Goal: Transaction & Acquisition: Obtain resource

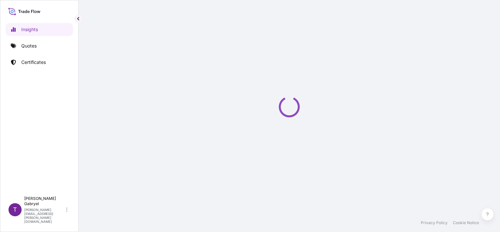
select select "2025"
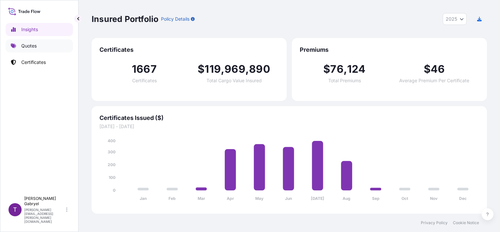
click at [51, 47] on link "Quotes" at bounding box center [39, 45] width 67 height 13
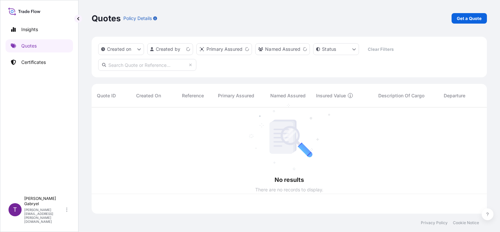
scroll to position [105, 390]
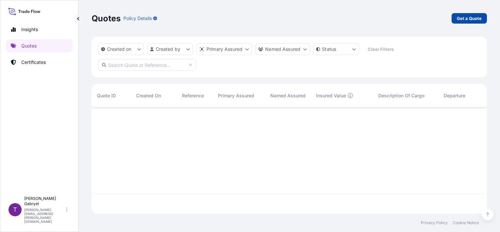
click at [469, 19] on p "Get a Quote" at bounding box center [469, 18] width 25 height 7
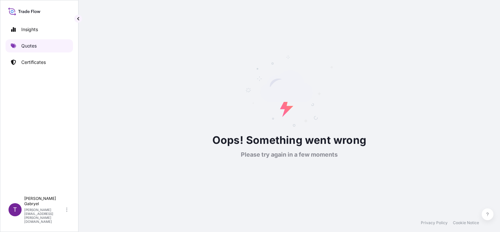
click at [37, 45] on link "Quotes" at bounding box center [39, 45] width 67 height 13
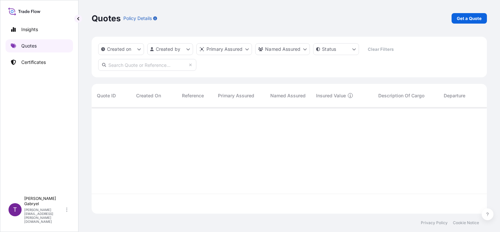
scroll to position [105, 390]
click at [472, 18] on p "Get a Quote" at bounding box center [469, 18] width 25 height 7
select select "Road / Inland"
select select "Sea"
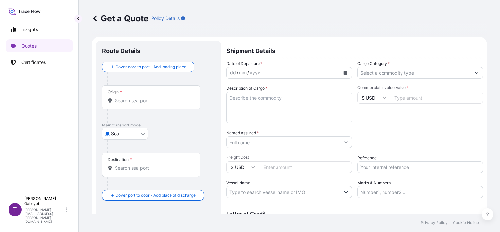
scroll to position [10, 0]
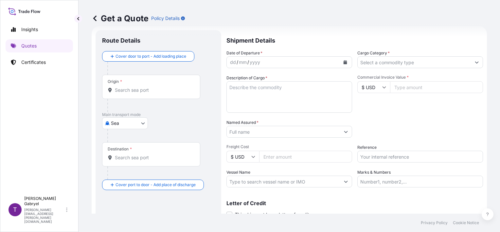
click at [199, 57] on div "Cover door to port - Add loading place" at bounding box center [158, 63] width 113 height 24
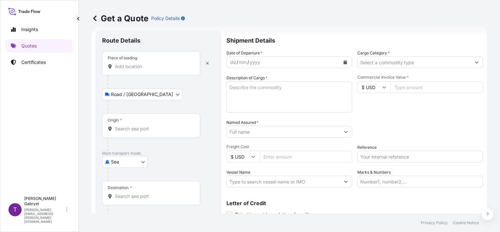
click at [138, 64] on input "Place of loading" at bounding box center [153, 66] width 77 height 7
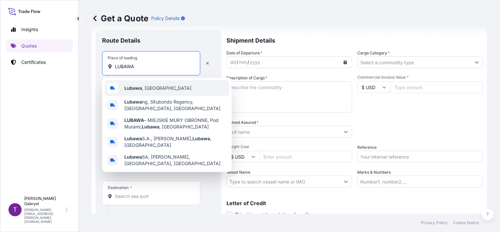
click at [145, 85] on span "Lubawa , Poland" at bounding box center [157, 88] width 67 height 7
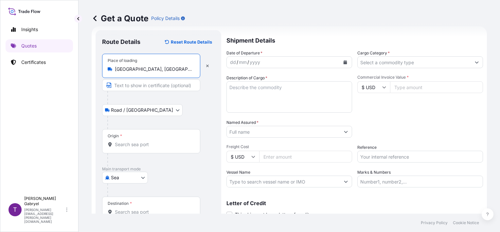
type input "Lubawa, Poland"
click at [144, 147] on div "Origin *" at bounding box center [151, 141] width 98 height 24
click at [144, 147] on input "Origin *" at bounding box center [153, 144] width 77 height 7
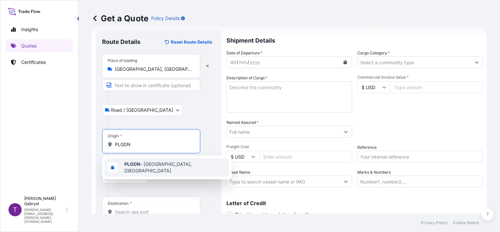
click at [140, 167] on span "PLGDN - Gdansk, Poland" at bounding box center [175, 167] width 102 height 13
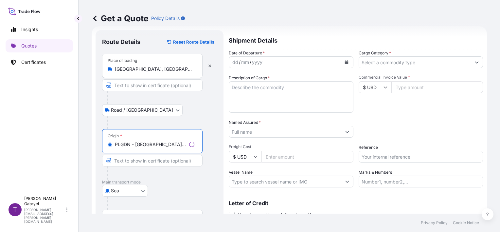
type input "PLGDN - Gdansk, Poland"
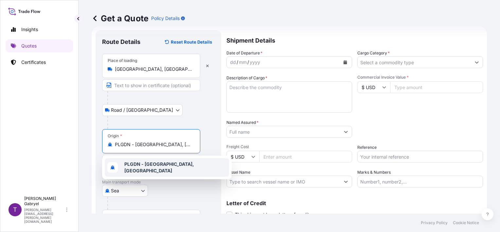
click at [137, 168] on b "PLGDN - Gdansk, Poland" at bounding box center [159, 167] width 70 height 12
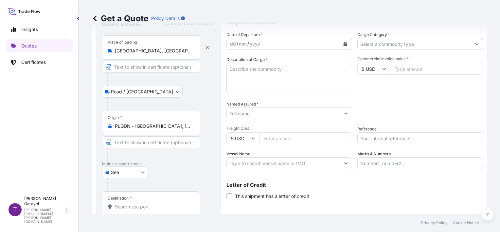
scroll to position [64, 0]
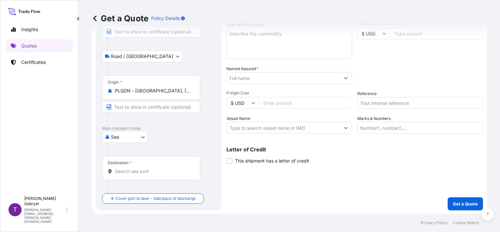
click at [132, 166] on div "Destination *" at bounding box center [151, 168] width 98 height 24
click at [132, 168] on input "Destination *" at bounding box center [153, 171] width 77 height 7
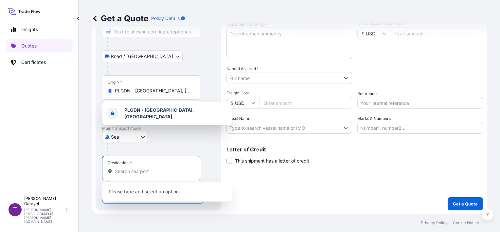
paste input "Qingdao"
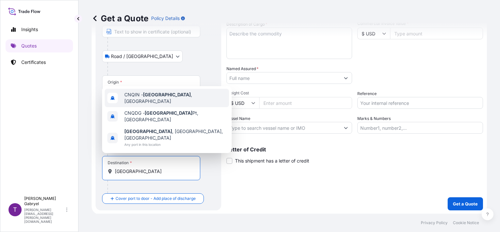
click at [178, 107] on div "CNQIN - Qingdao , China" at bounding box center [167, 98] width 124 height 18
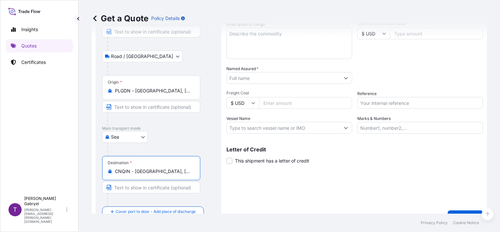
type input "CNQIN - Qingdao, China"
click at [256, 125] on input "Vessel Name" at bounding box center [283, 128] width 113 height 12
paste input "OOCL FINLAND"
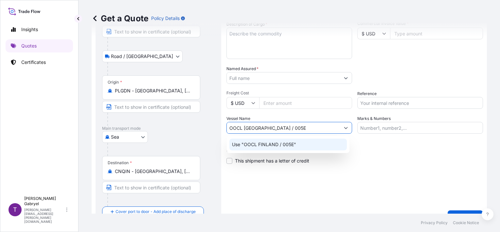
click at [282, 143] on p "Use "OOCL FINLAND / 005E"" at bounding box center [264, 144] width 64 height 7
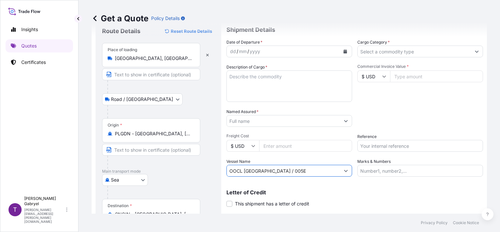
scroll to position [0, 0]
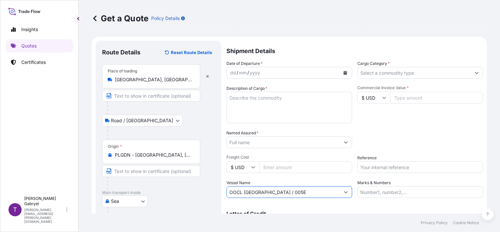
type input "OOCL FINLAND / 005E"
click at [425, 68] on input "Cargo Category *" at bounding box center [414, 73] width 113 height 12
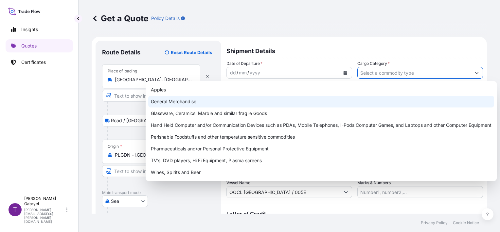
click at [282, 100] on div "General Merchandise" at bounding box center [321, 102] width 346 height 12
type input "General Merchandise"
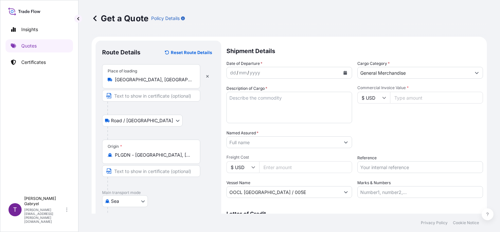
click at [344, 72] on icon "Calendar" at bounding box center [346, 73] width 4 height 4
click at [348, 71] on div "dd / mm / yyyy" at bounding box center [289, 73] width 126 height 12
click at [347, 71] on button "Calendar" at bounding box center [345, 72] width 10 height 10
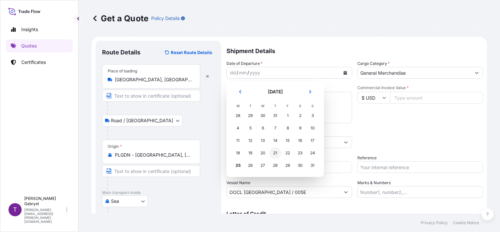
click at [275, 151] on div "21" at bounding box center [275, 153] width 12 height 12
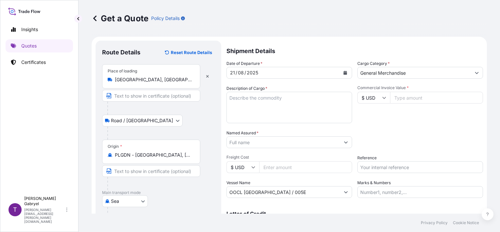
click at [444, 47] on p "Shipment Details" at bounding box center [354, 51] width 257 height 20
click at [258, 104] on textarea "Description of Cargo *" at bounding box center [289, 107] width 126 height 31
paste textarea "UNEDGED BEECH TIMBER CICU2235248 16 PACKAGES GROSS WEIGHT: 25460 KG / 25,210 MT…"
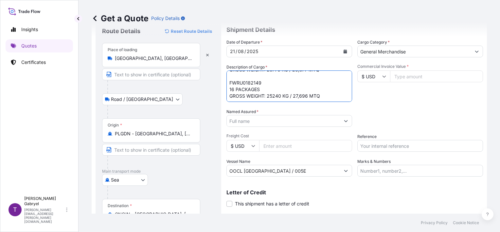
scroll to position [33, 0]
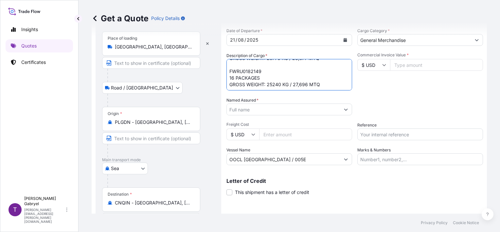
type textarea "UNEDGED BEECH TIMBER CICU2235248 16 PACKAGES GROSS WEIGHT: 25460 KG / 25,210 MT…"
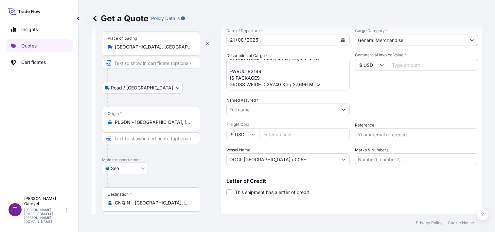
click at [274, 106] on input "Named Assured *" at bounding box center [282, 109] width 111 height 12
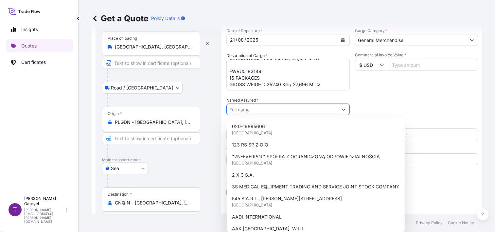
paste input "Qingdao Upri International Supply Chain"
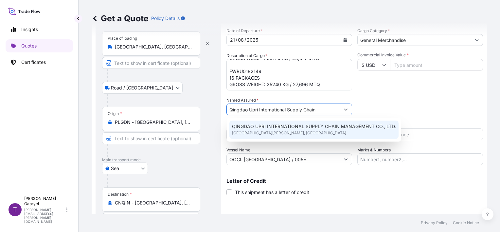
click at [292, 127] on span "QINGDAO UPRI INTERNATIONAL SUPPLY CHAIN MANAGEMENT CO., LTD." at bounding box center [314, 126] width 164 height 7
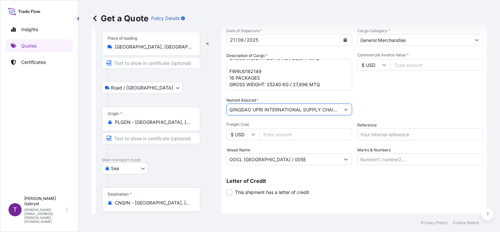
type input "QINGDAO UPRI INTERNATIONAL SUPPLY CHAIN MANAGEMENT CO., LTD."
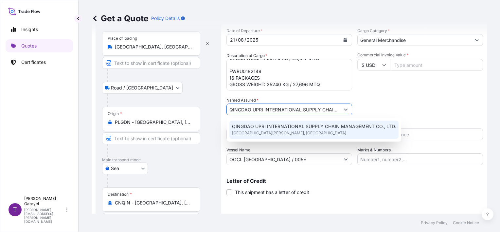
click at [379, 132] on div "QINGDAO UPRI INTERNATIONAL SUPPLY CHAIN MANAGEMENT CO., LTD. Jiaozhou Road, Qin…" at bounding box center [313, 129] width 169 height 18
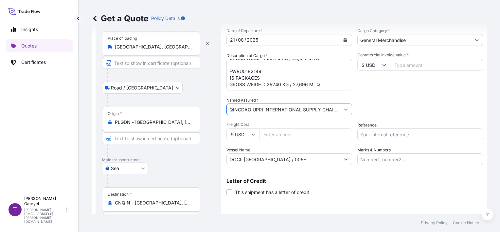
click at [366, 131] on input "Reference" at bounding box center [420, 134] width 126 height 12
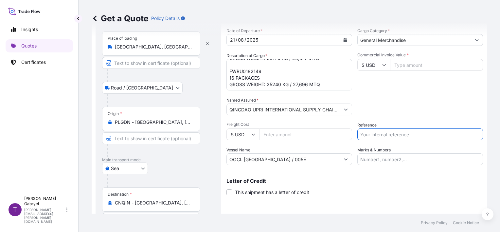
paste input "S02028782"
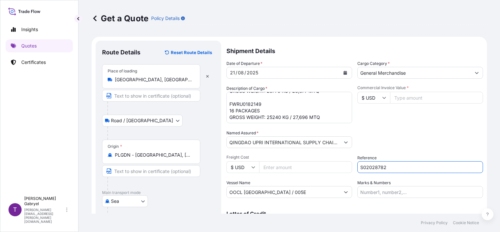
type input "S02028782"
click at [371, 94] on input "$ USD" at bounding box center [373, 98] width 33 height 12
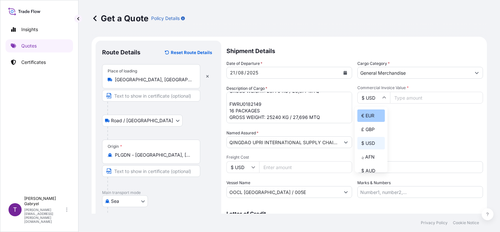
click at [371, 114] on div "€ EUR" at bounding box center [370, 115] width 27 height 12
type input "€ EUR"
click at [402, 97] on input "Commercial Invoice Value *" at bounding box center [436, 98] width 93 height 12
type input "44326"
type input "44326.47"
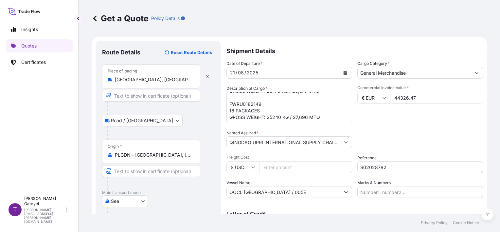
click at [394, 134] on div "Packing Category Type to search a container mode Please select a primary mode o…" at bounding box center [420, 139] width 126 height 18
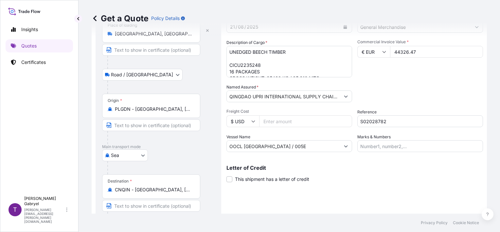
scroll to position [77, 0]
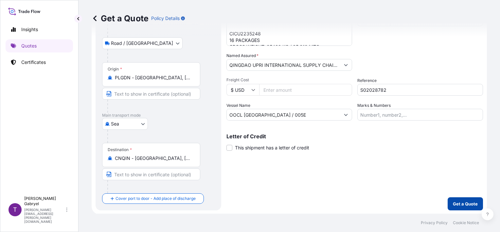
click at [458, 200] on p "Get a Quote" at bounding box center [465, 203] width 25 height 7
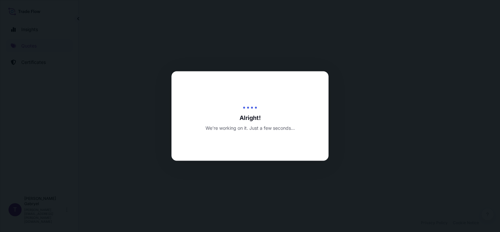
select select "Road / Inland"
select select "Sea"
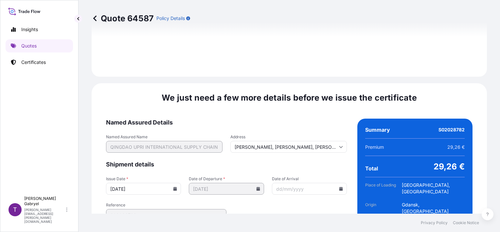
scroll to position [844, 0]
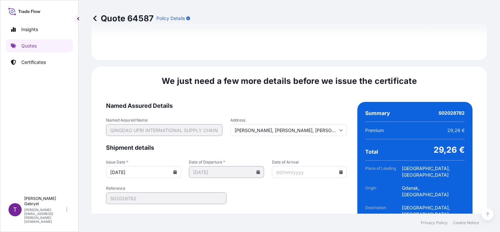
click at [175, 166] on input "25/08/2025" at bounding box center [143, 172] width 75 height 12
click at [174, 170] on icon at bounding box center [175, 172] width 4 height 4
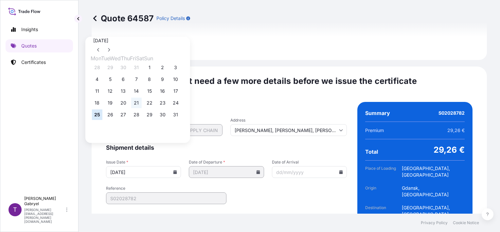
click at [142, 104] on button "21" at bounding box center [136, 103] width 10 height 10
type input "21/08/2025"
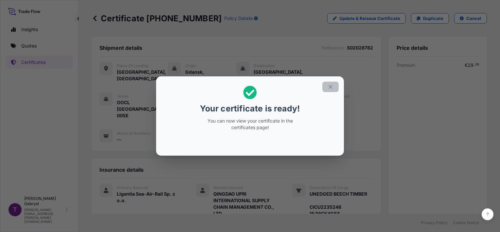
click at [335, 90] on button "button" at bounding box center [330, 86] width 16 height 10
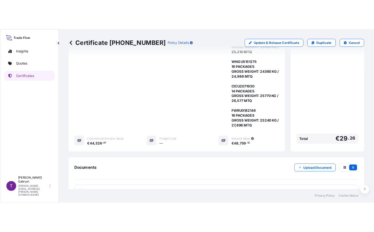
scroll to position [229, 0]
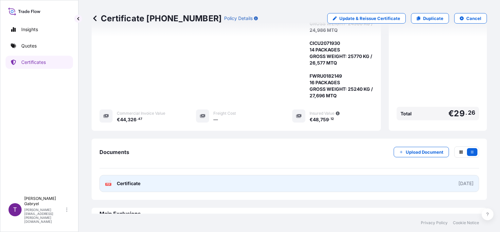
click at [225, 175] on link "PDF Certificate 2025-08-21" at bounding box center [289, 183] width 380 height 17
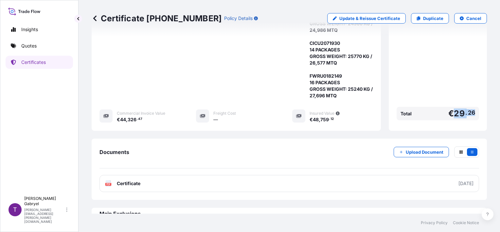
drag, startPoint x: 468, startPoint y: 102, endPoint x: 449, endPoint y: 102, distance: 19.3
click at [449, 107] on div "Total € 29 . 26" at bounding box center [438, 113] width 82 height 13
copy span "29 . 26"
